Goal: Information Seeking & Learning: Learn about a topic

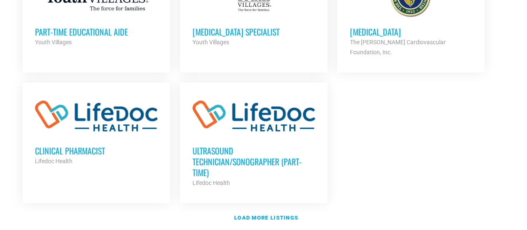
scroll to position [1000, 0]
click at [276, 208] on link "Load more listings" at bounding box center [264, 217] width 492 height 19
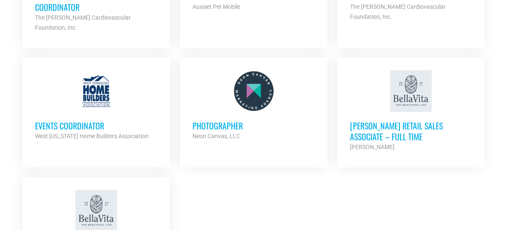
scroll to position [1792, 0]
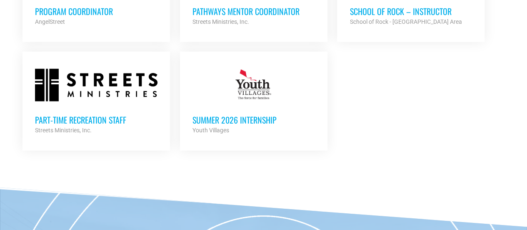
scroll to position [2584, 0]
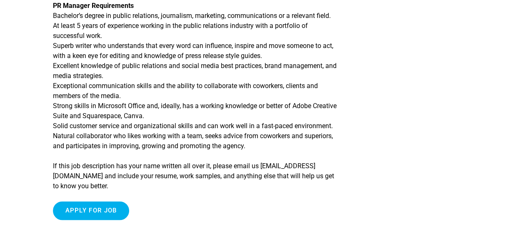
scroll to position [500, 0]
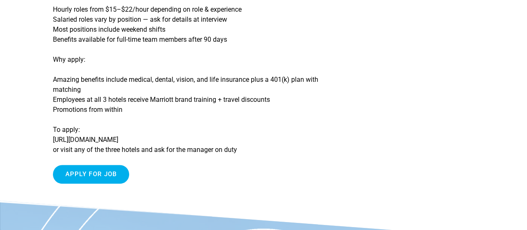
scroll to position [292, 0]
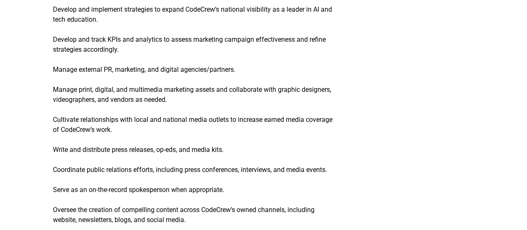
scroll to position [569, 0]
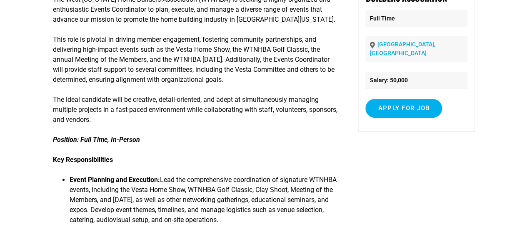
scroll to position [125, 0]
